Goal: Transaction & Acquisition: Purchase product/service

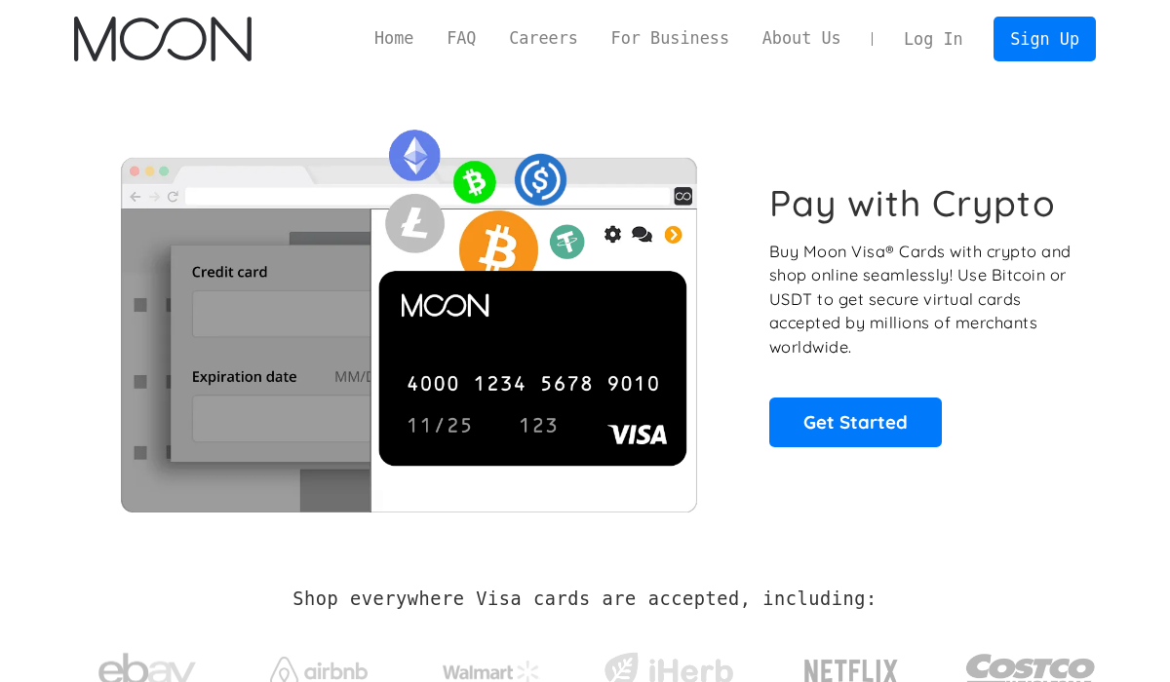
click at [948, 40] on link "Log In" at bounding box center [933, 39] width 92 height 43
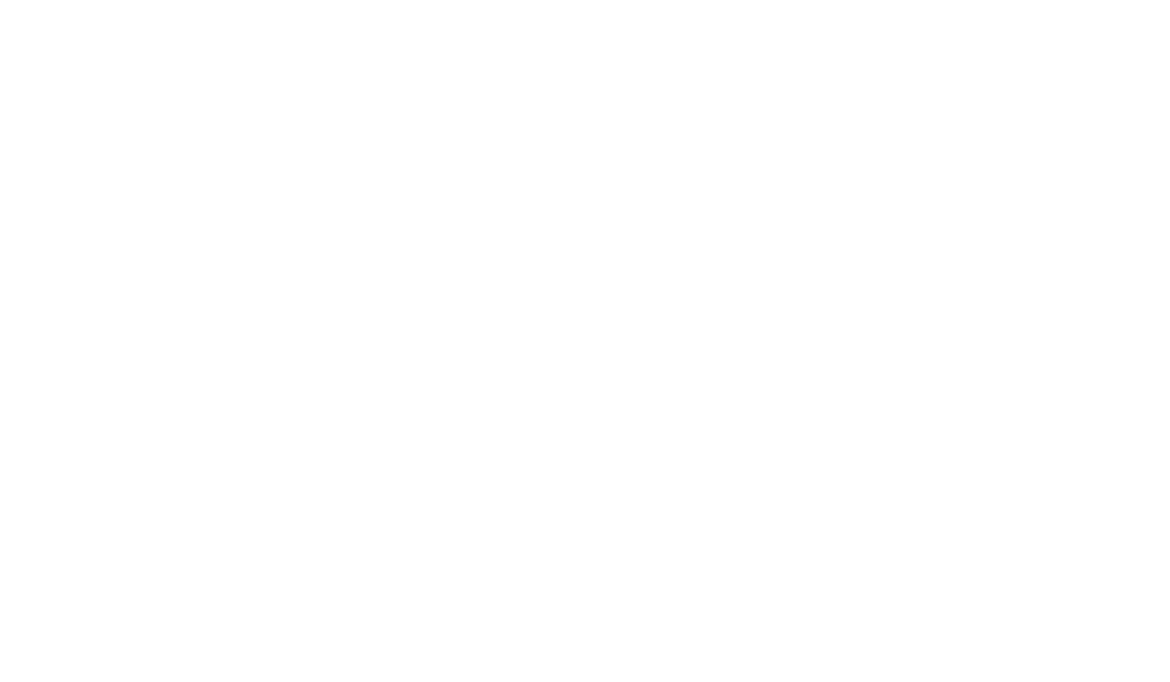
click at [912, 20] on button "×" at bounding box center [900, 10] width 23 height 20
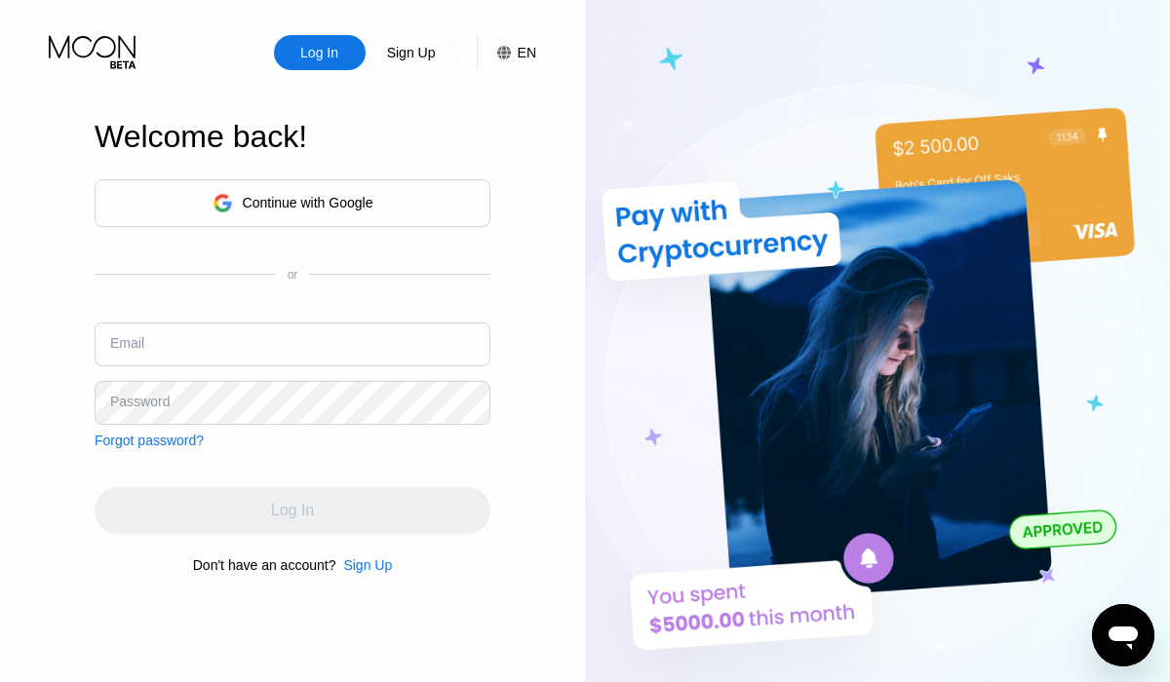
click at [168, 348] on input "text" at bounding box center [293, 345] width 396 height 44
paste input "moon.z9216@8alias.com"
type input "moon.z9216@8alias.com"
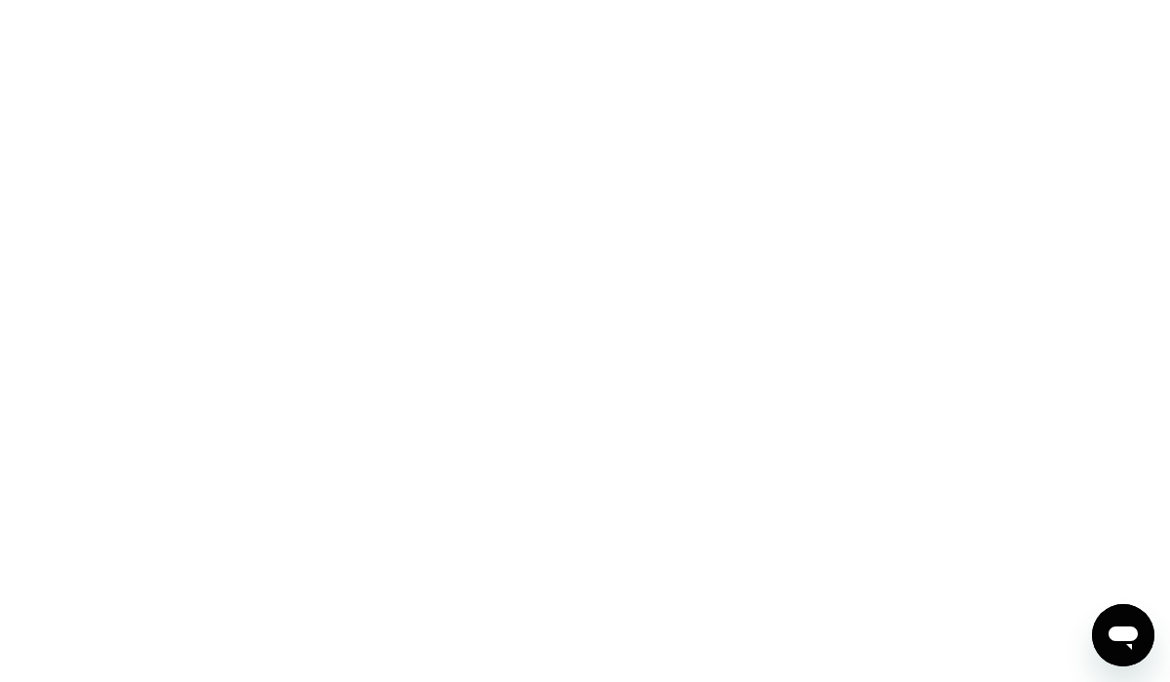
click at [912, 20] on button "×" at bounding box center [900, 10] width 23 height 20
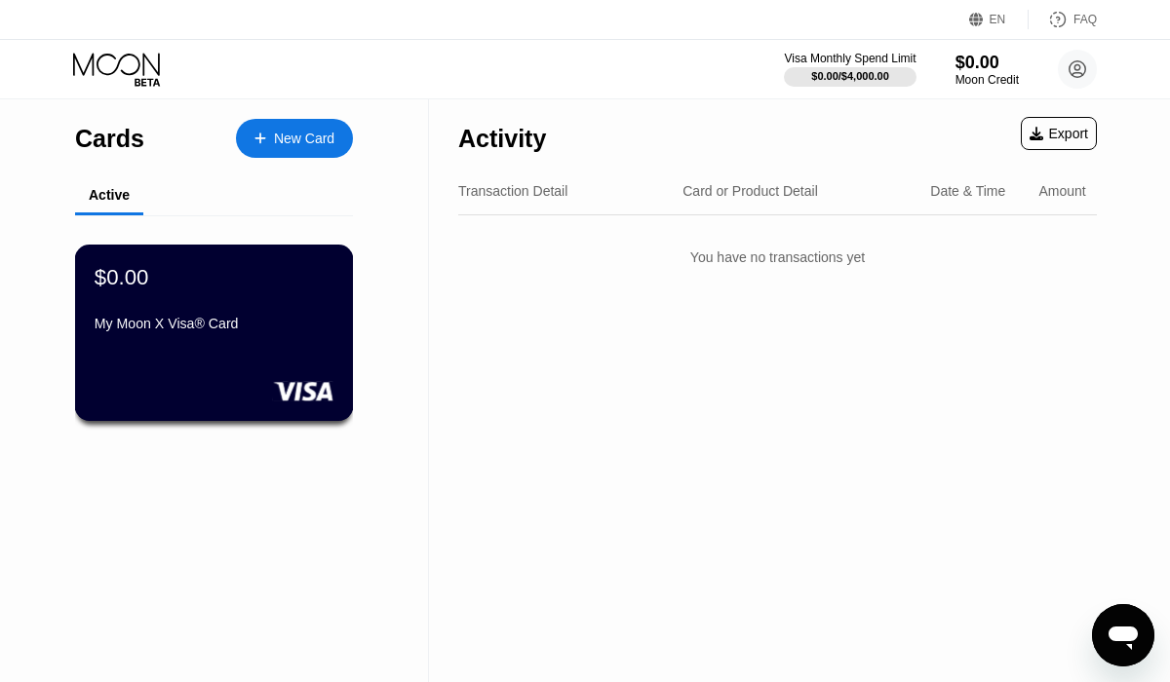
click at [210, 302] on div "$0.00 My Moon X Visa® Card" at bounding box center [214, 301] width 239 height 75
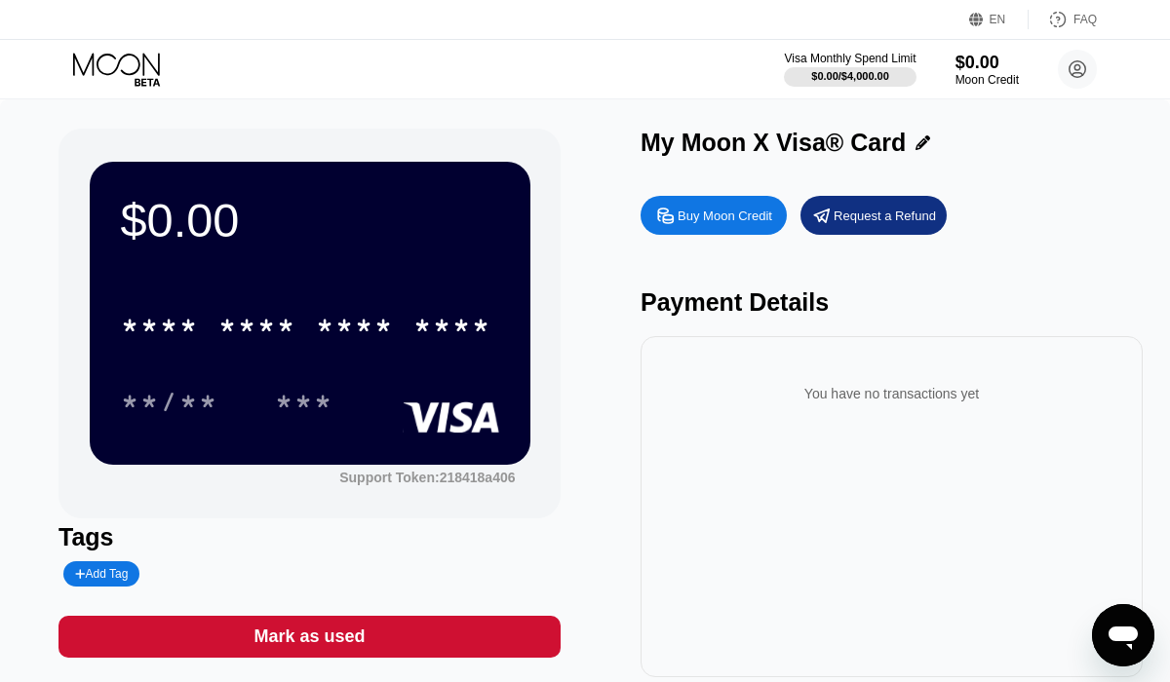
click at [729, 224] on div "Buy Moon Credit" at bounding box center [724, 216] width 95 height 17
type input "0"
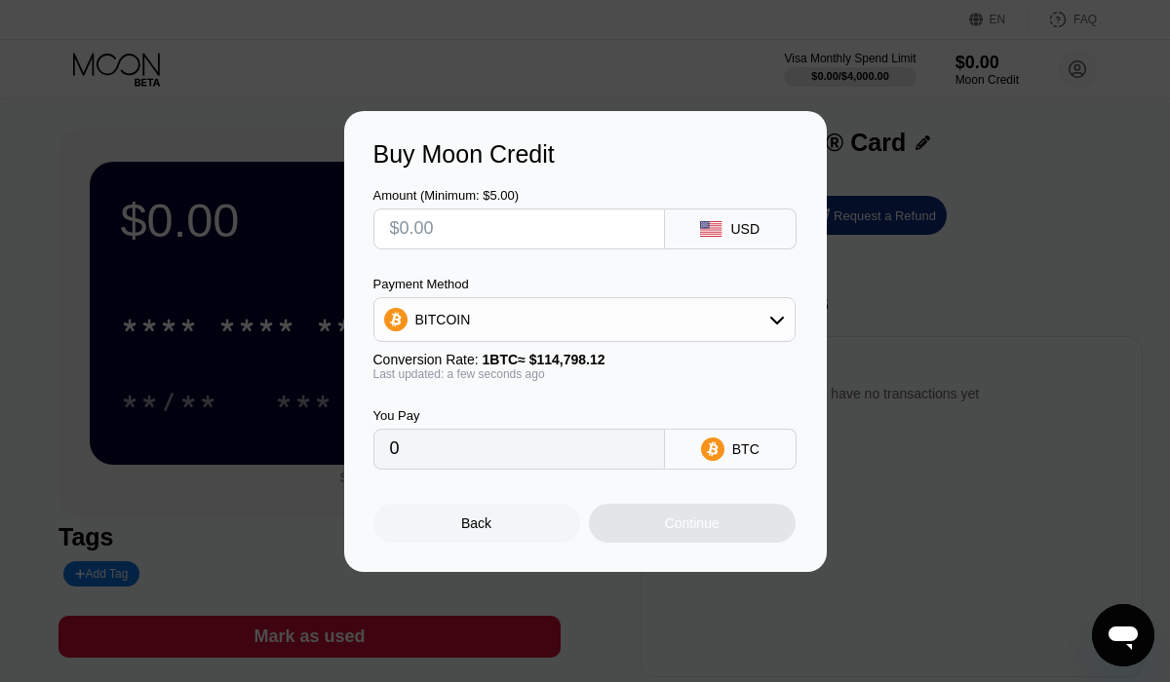
click at [624, 229] on input "text" at bounding box center [519, 229] width 258 height 39
type input "$30"
type input "0.00026133"
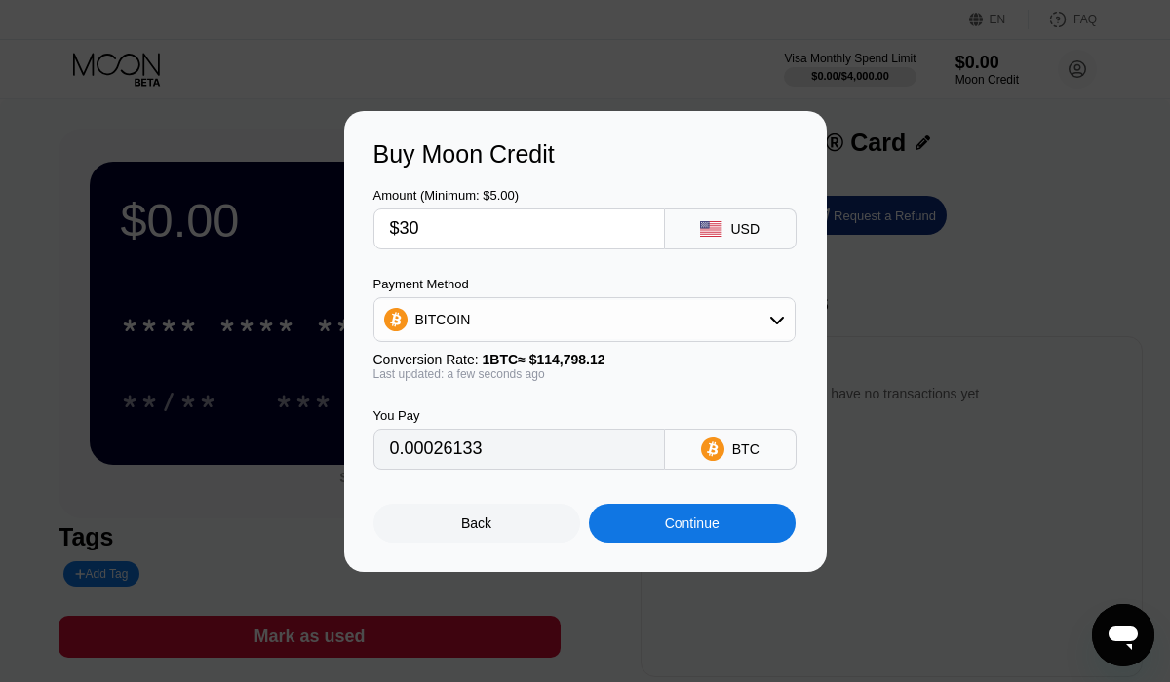
type input "$30"
click at [675, 324] on div "BITCOIN" at bounding box center [584, 319] width 420 height 39
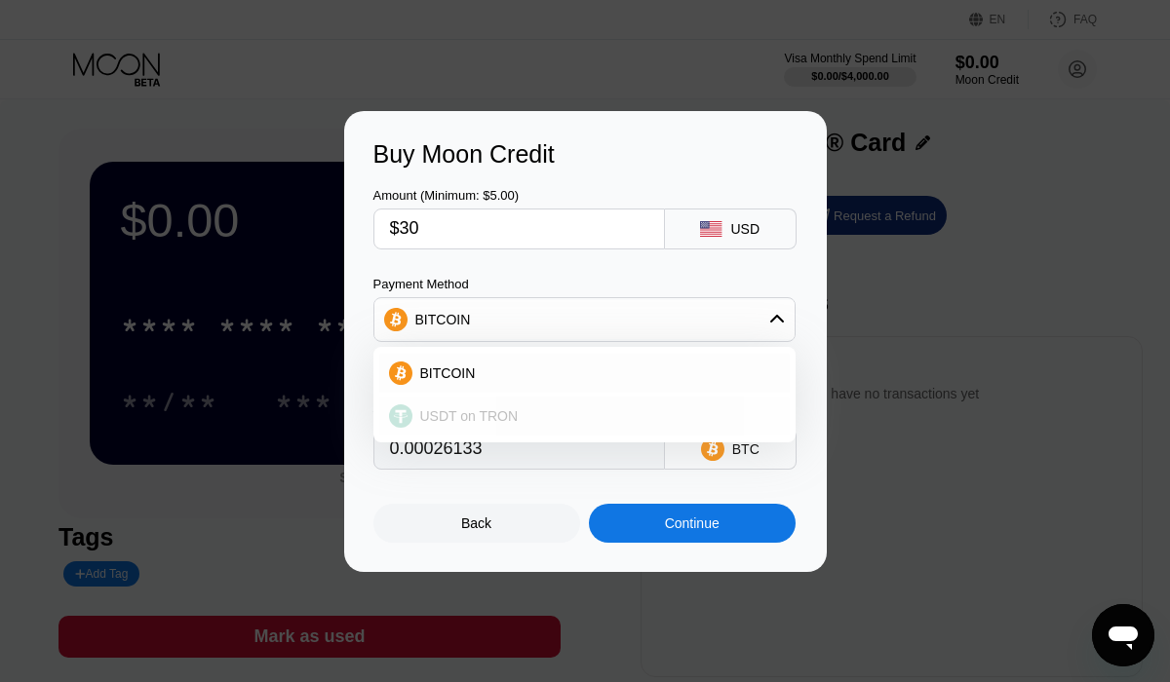
click at [564, 417] on div "USDT on TRON" at bounding box center [596, 416] width 368 height 16
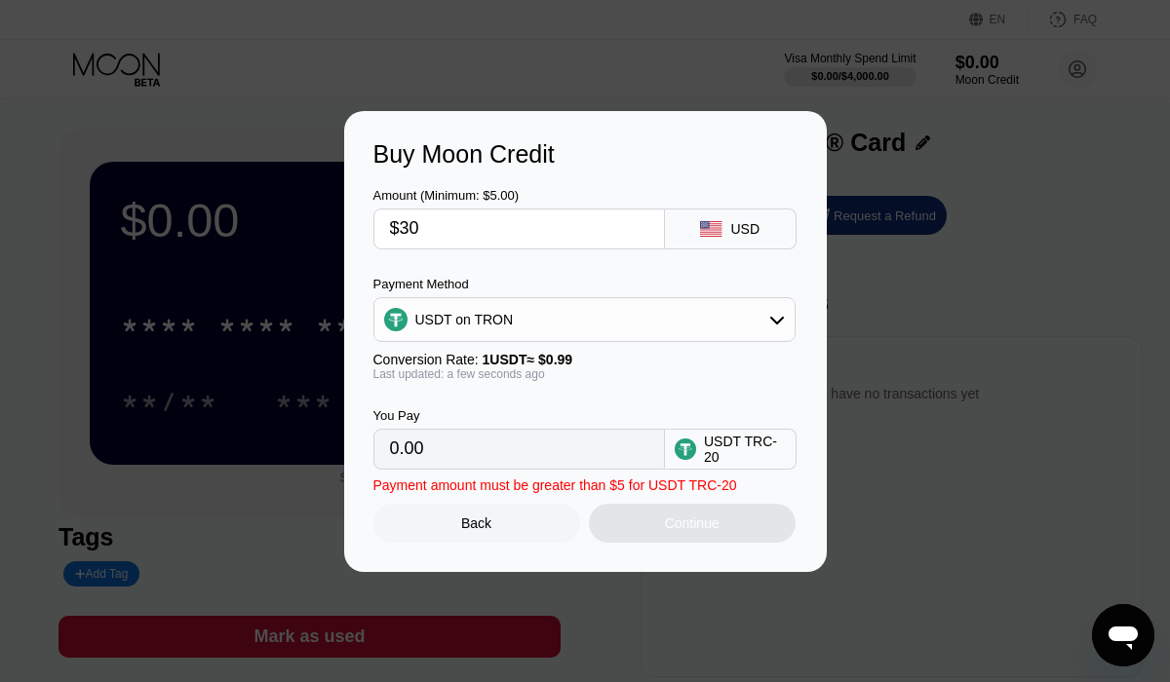
type input "30.30"
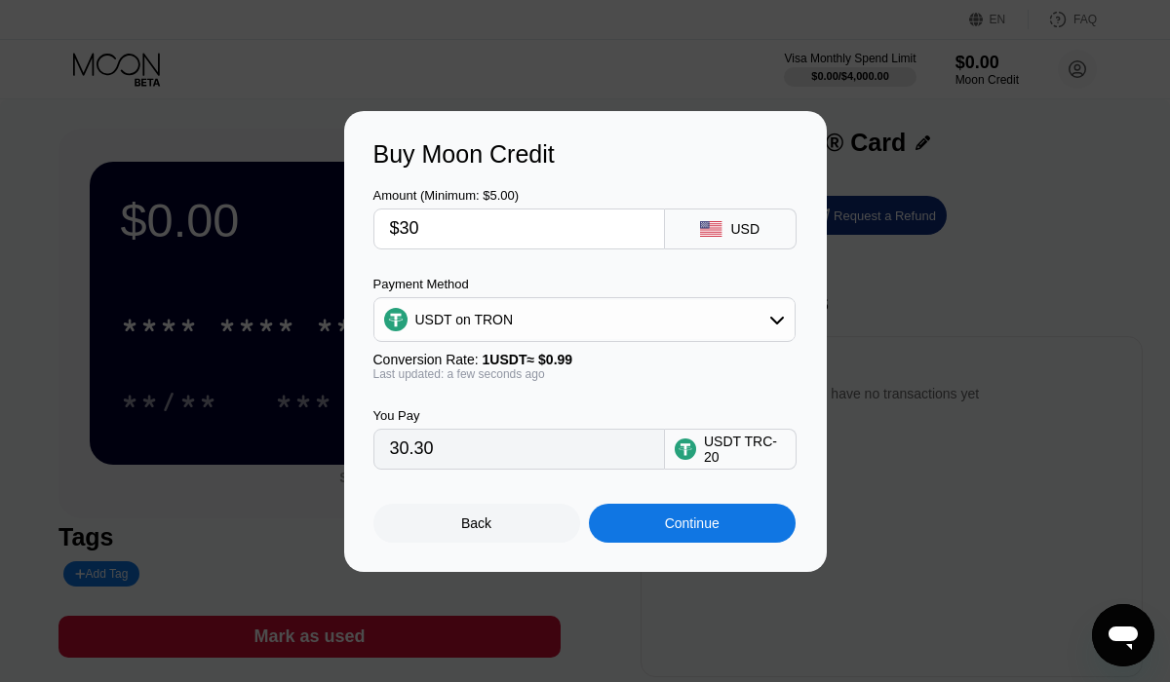
click at [701, 530] on div "Continue" at bounding box center [692, 524] width 55 height 16
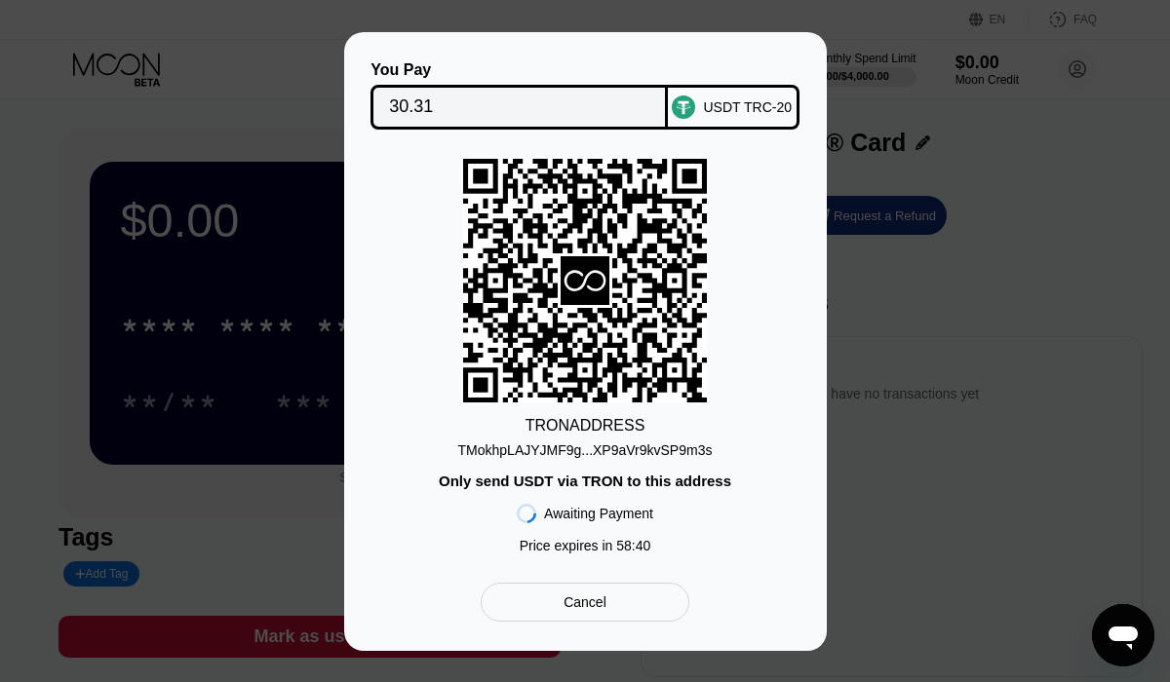
click at [648, 448] on div "TMokhpLAJYJMF9g...XP9aVr9kvSP9m3s" at bounding box center [585, 451] width 254 height 16
